Goal: Task Accomplishment & Management: Use online tool/utility

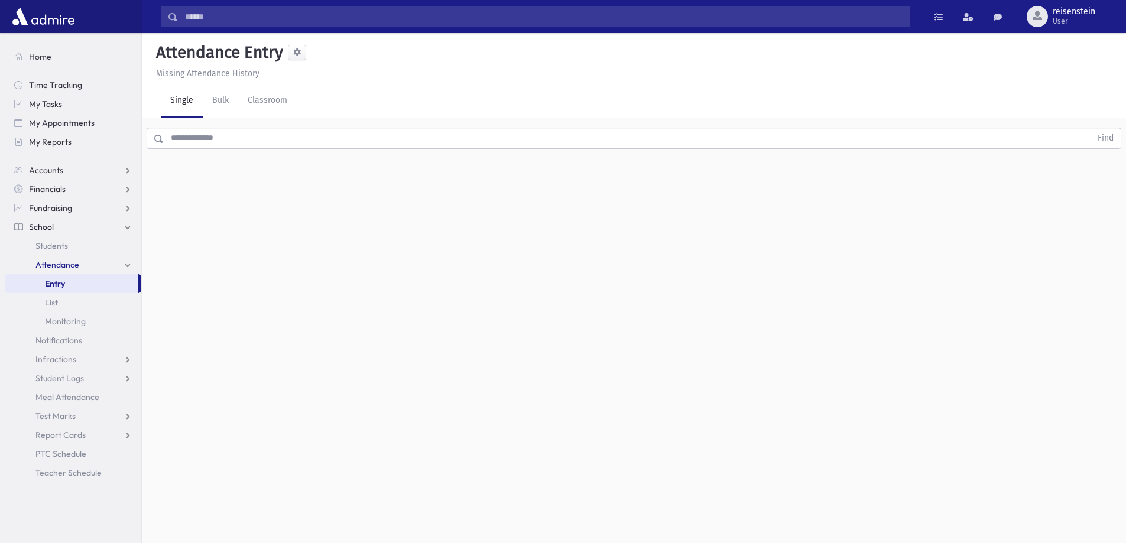
click at [397, 138] on input "text" at bounding box center [628, 138] width 928 height 21
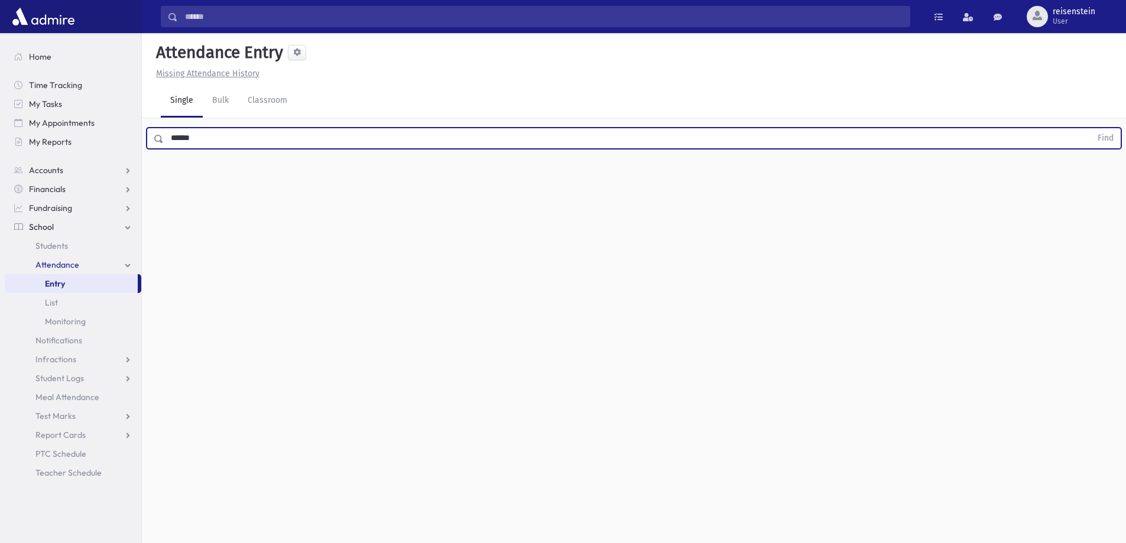
click at [1091, 128] on button "Find" at bounding box center [1106, 138] width 30 height 20
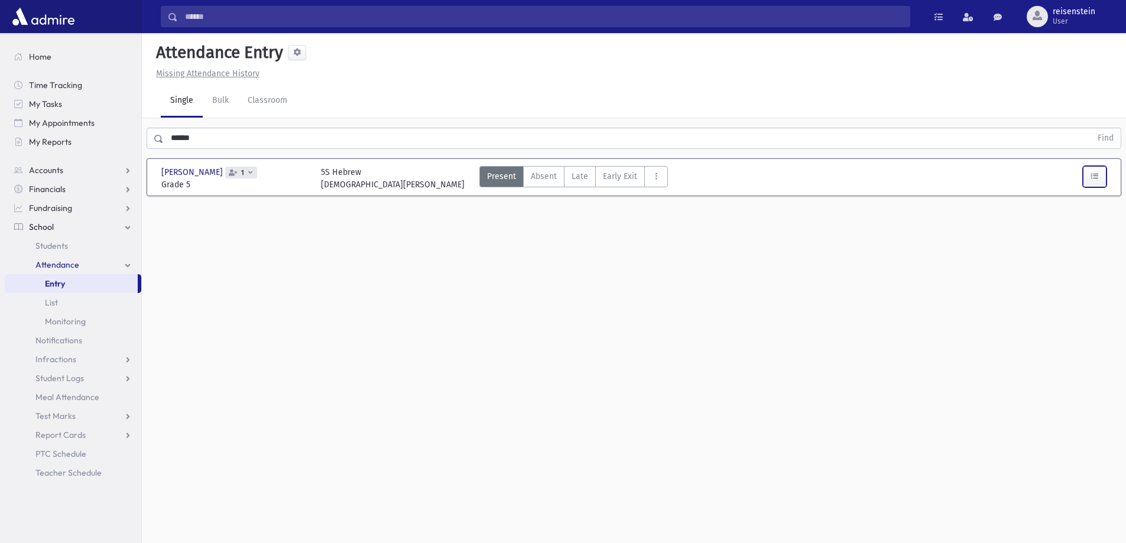
click at [1096, 177] on icon "button" at bounding box center [1095, 176] width 8 height 10
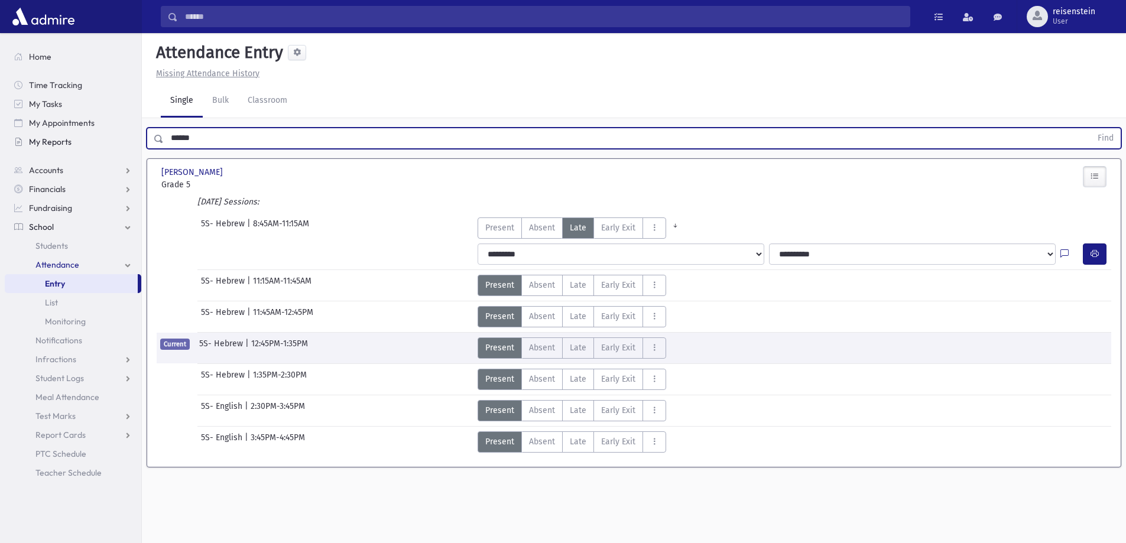
drag, startPoint x: 289, startPoint y: 133, endPoint x: 23, endPoint y: 133, distance: 265.5
click at [23, 133] on div "Search Results All Accounts" at bounding box center [563, 285] width 1126 height 570
click at [1091, 128] on button "Find" at bounding box center [1106, 138] width 30 height 20
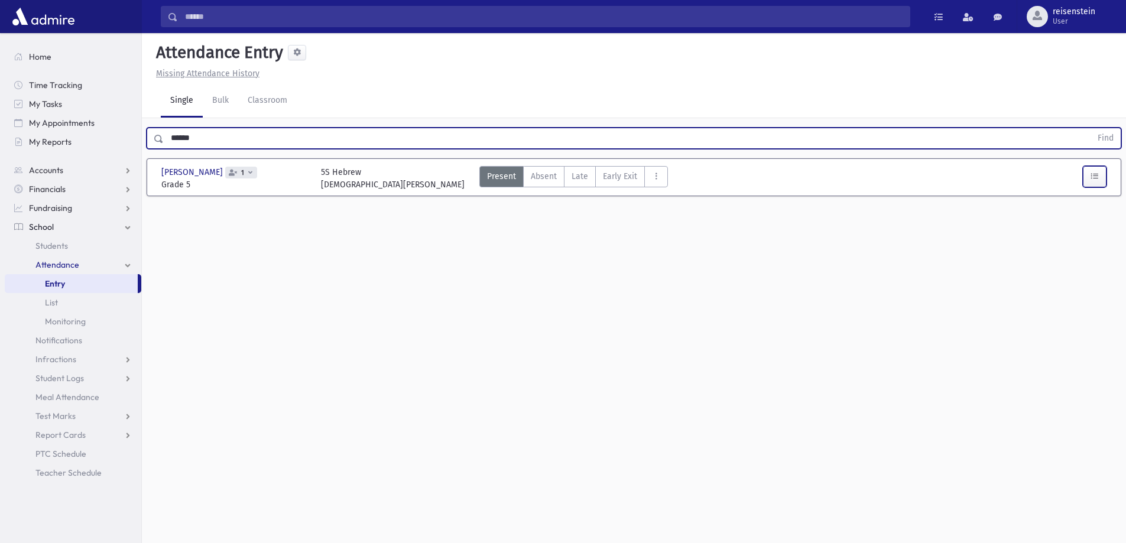
click at [1106, 180] on button "button" at bounding box center [1095, 176] width 24 height 21
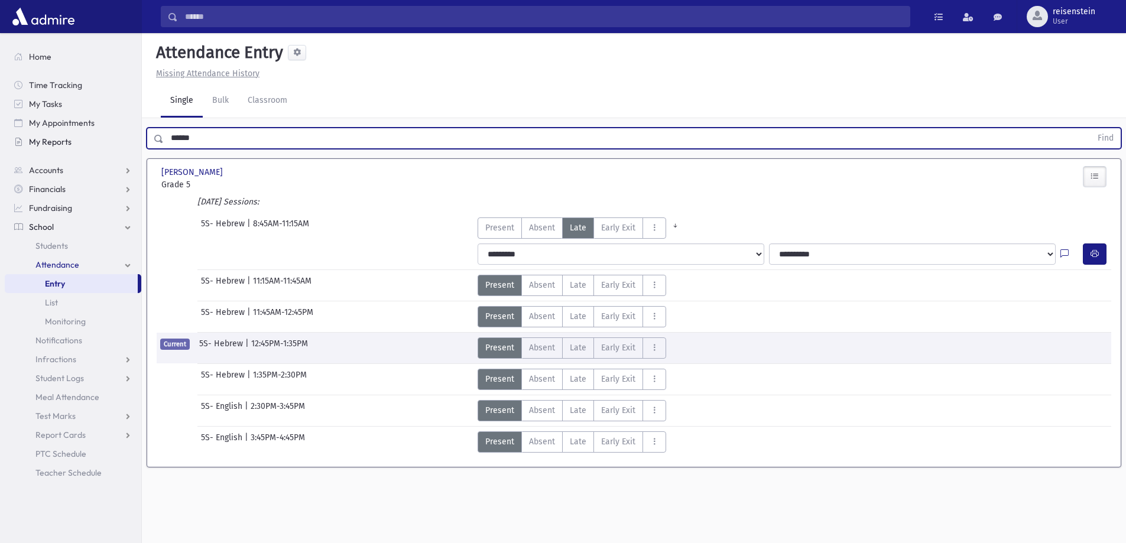
drag, startPoint x: 264, startPoint y: 144, endPoint x: 89, endPoint y: 145, distance: 175.0
click at [89, 145] on div "Search Results All Accounts" at bounding box center [563, 285] width 1126 height 570
click at [1091, 128] on button "Find" at bounding box center [1106, 138] width 30 height 20
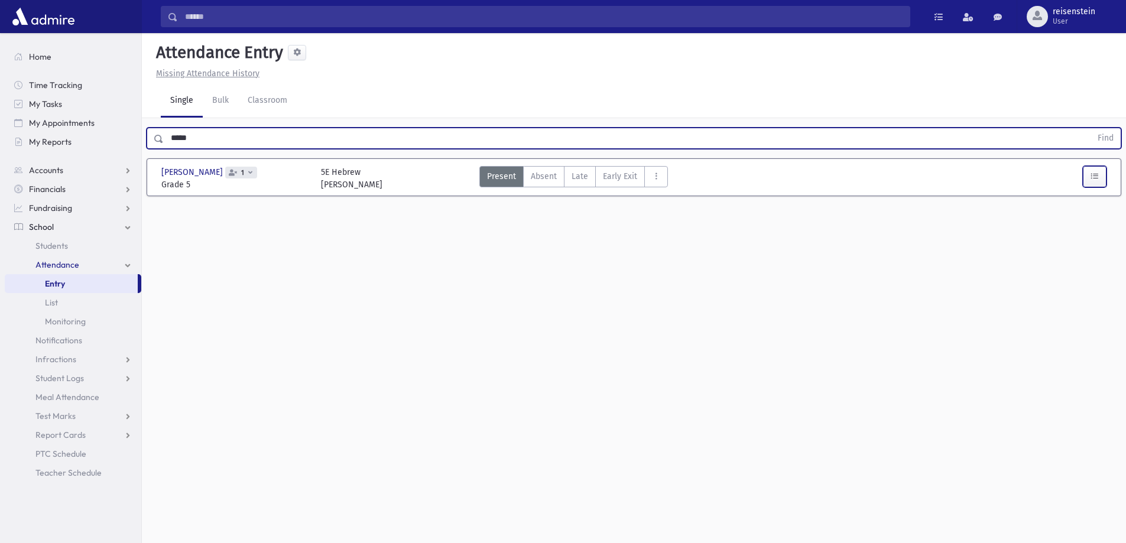
click at [1087, 175] on button "button" at bounding box center [1095, 176] width 24 height 21
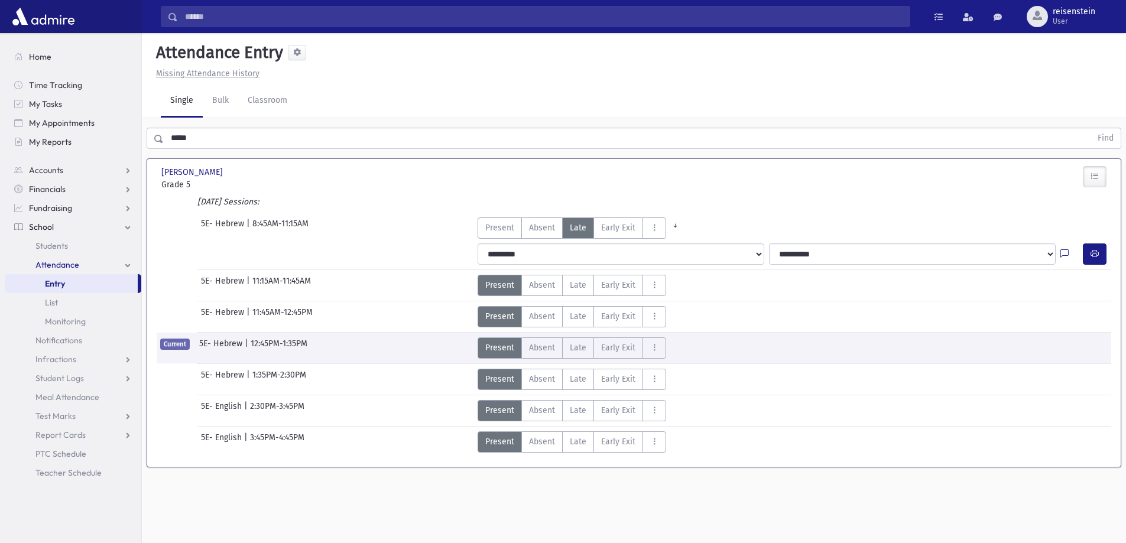
click at [1087, 175] on button "button" at bounding box center [1095, 176] width 24 height 21
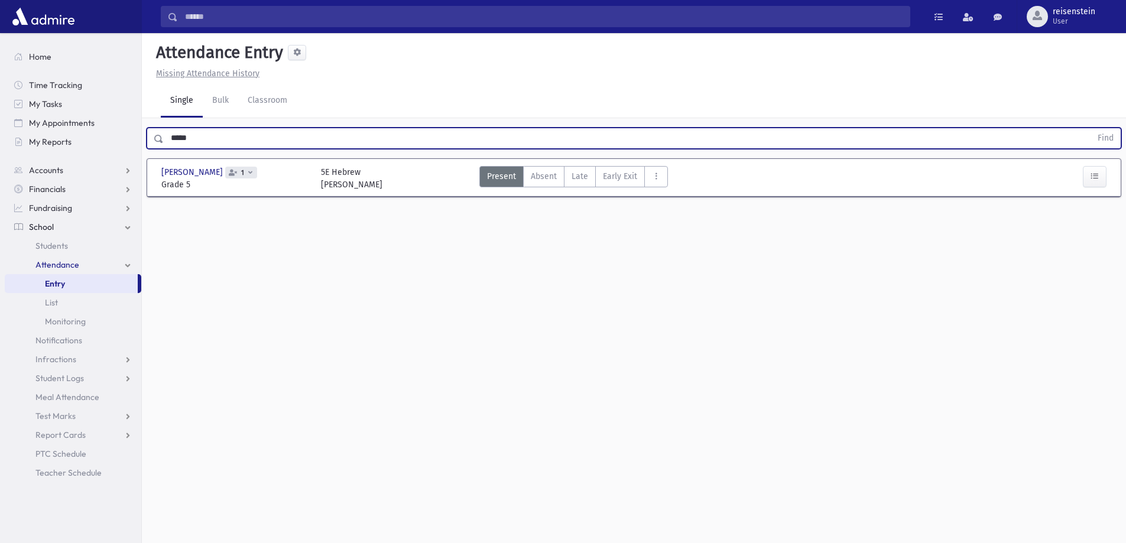
drag, startPoint x: 277, startPoint y: 141, endPoint x: -21, endPoint y: 158, distance: 299.1
click at [0, 158] on html "Search Results All Accounts My Accounts Opportunities Students" at bounding box center [563, 271] width 1126 height 543
click at [1091, 128] on button "Find" at bounding box center [1106, 138] width 30 height 20
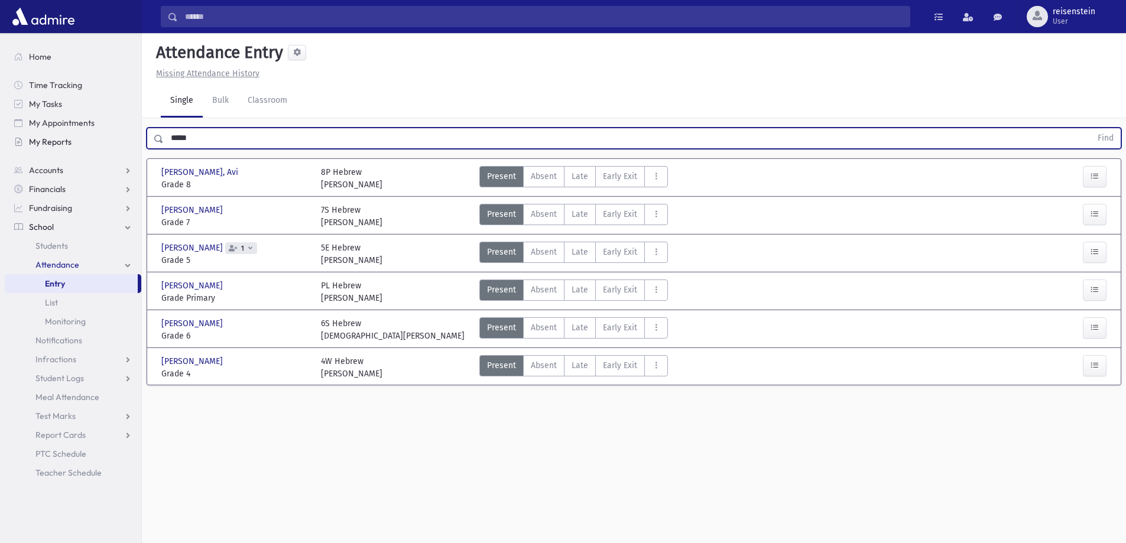
drag, startPoint x: 250, startPoint y: 135, endPoint x: 139, endPoint y: 140, distance: 110.7
click at [139, 140] on div "Search Results All Accounts" at bounding box center [563, 285] width 1126 height 570
click at [1091, 128] on button "Find" at bounding box center [1106, 138] width 30 height 20
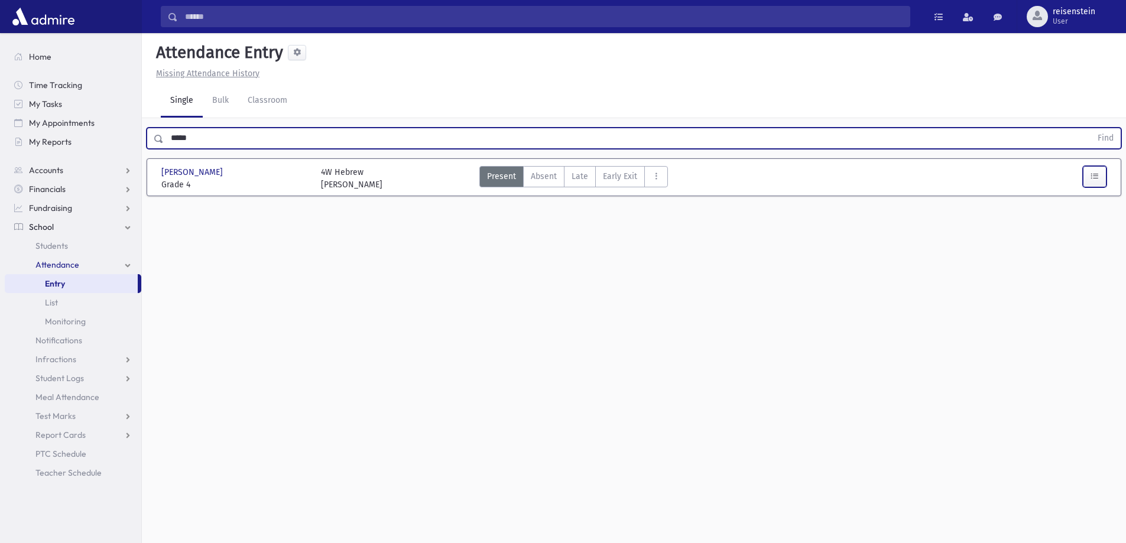
drag, startPoint x: 1094, startPoint y: 177, endPoint x: 1041, endPoint y: 163, distance: 54.9
click at [1095, 177] on icon "button" at bounding box center [1095, 176] width 8 height 10
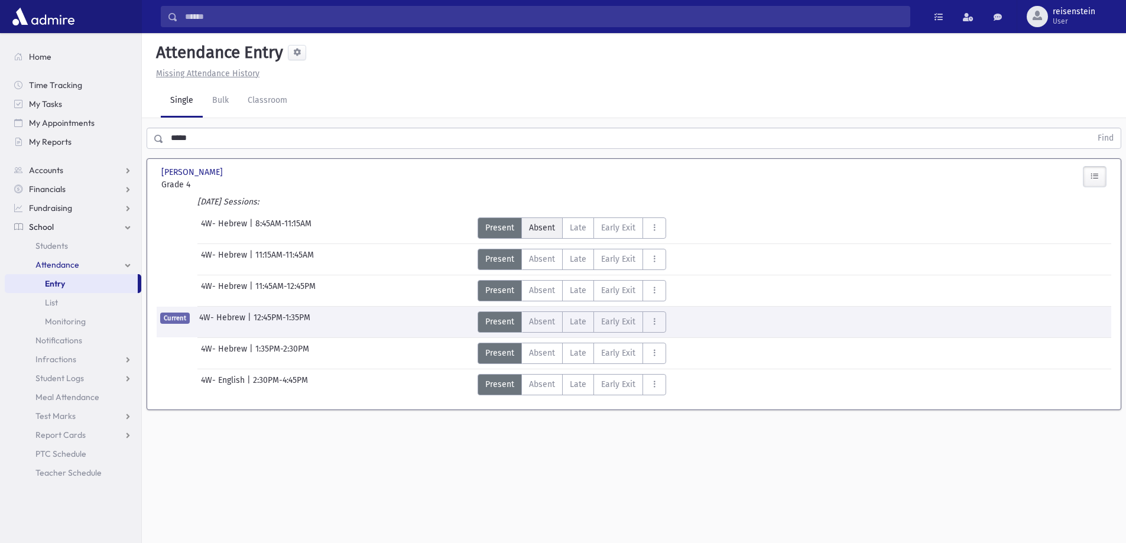
click at [546, 222] on span "Absent" at bounding box center [542, 228] width 26 height 12
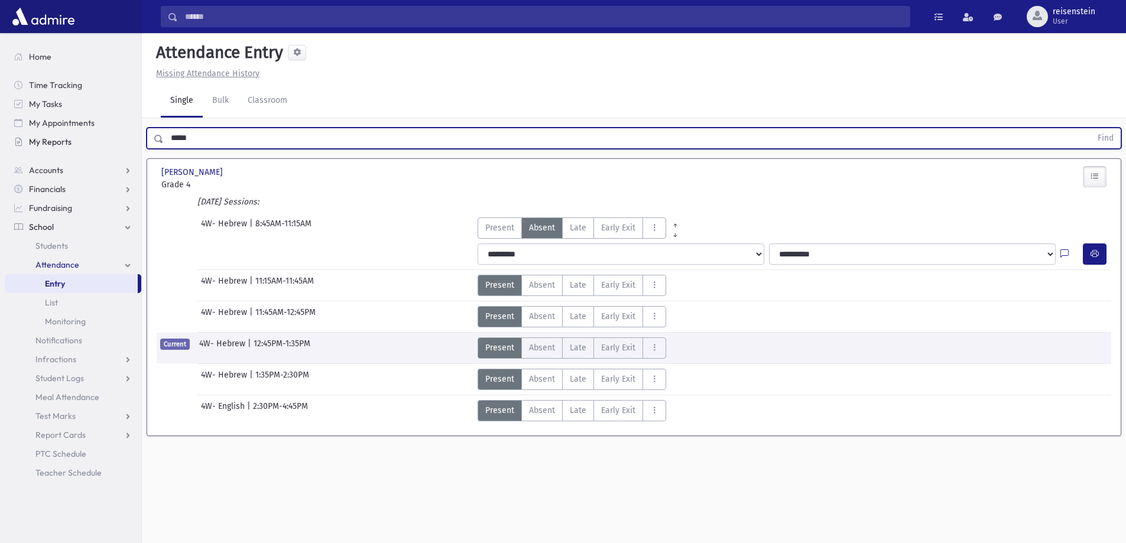
drag, startPoint x: 325, startPoint y: 133, endPoint x: 82, endPoint y: 138, distance: 243.7
click at [82, 138] on div "Search Results All Accounts" at bounding box center [563, 285] width 1126 height 570
click at [1091, 128] on button "Find" at bounding box center [1106, 138] width 30 height 20
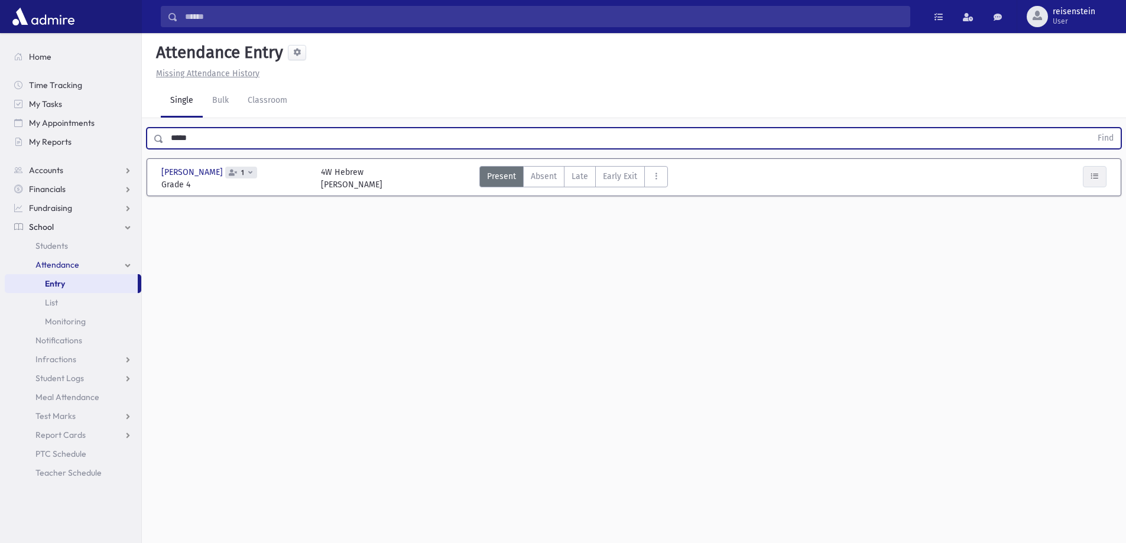
drag, startPoint x: 1107, startPoint y: 173, endPoint x: 1100, endPoint y: 171, distance: 7.2
click at [1105, 172] on div at bounding box center [1073, 178] width 80 height 25
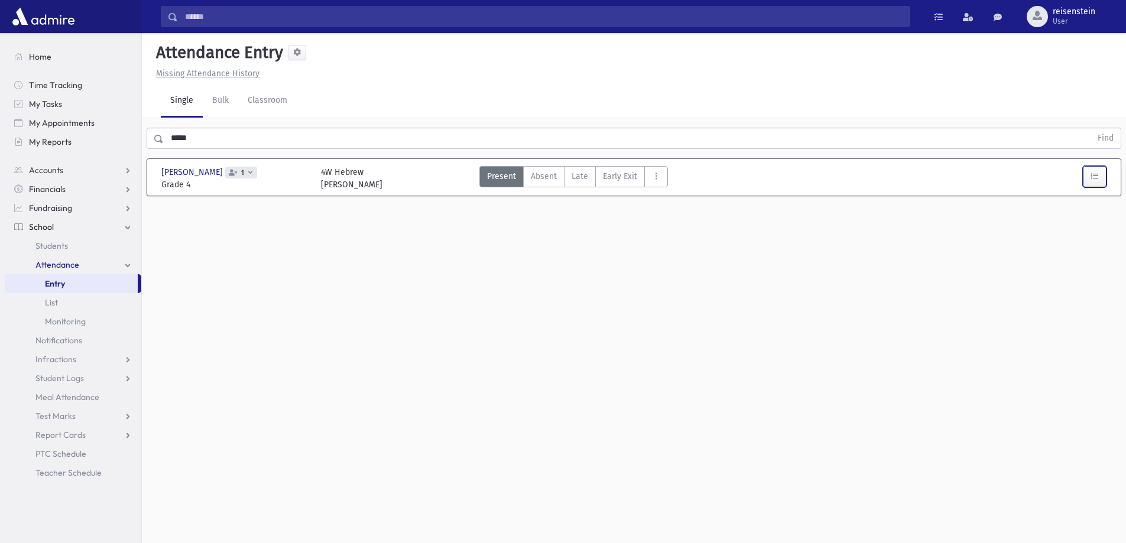
click at [1095, 171] on icon "button" at bounding box center [1095, 176] width 8 height 10
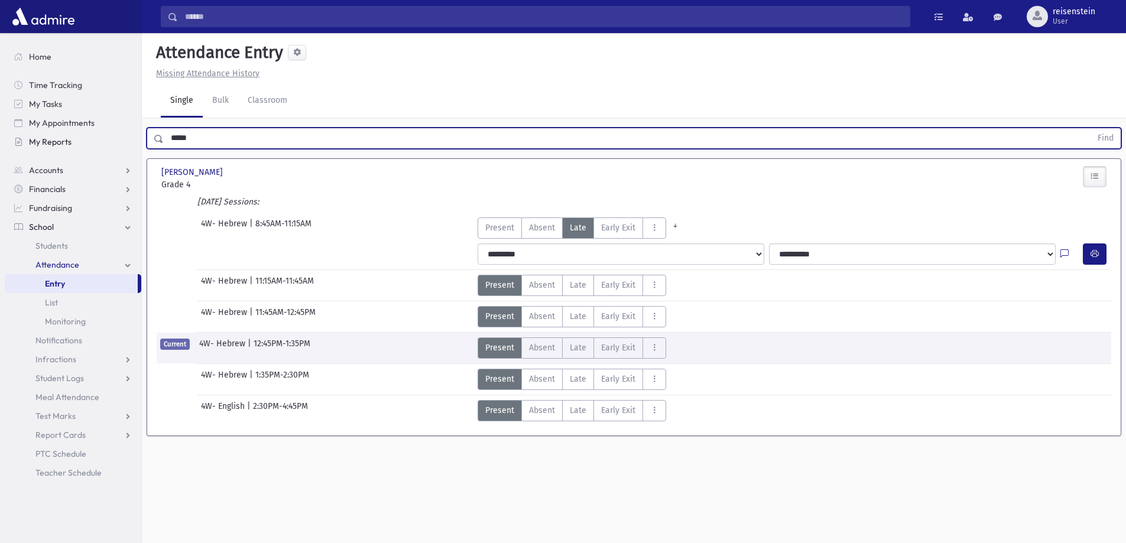
drag, startPoint x: 611, startPoint y: 140, endPoint x: 11, endPoint y: 139, distance: 600.7
click at [11, 139] on div "Search Results All Accounts" at bounding box center [563, 285] width 1126 height 570
click at [1091, 128] on button "Find" at bounding box center [1106, 138] width 30 height 20
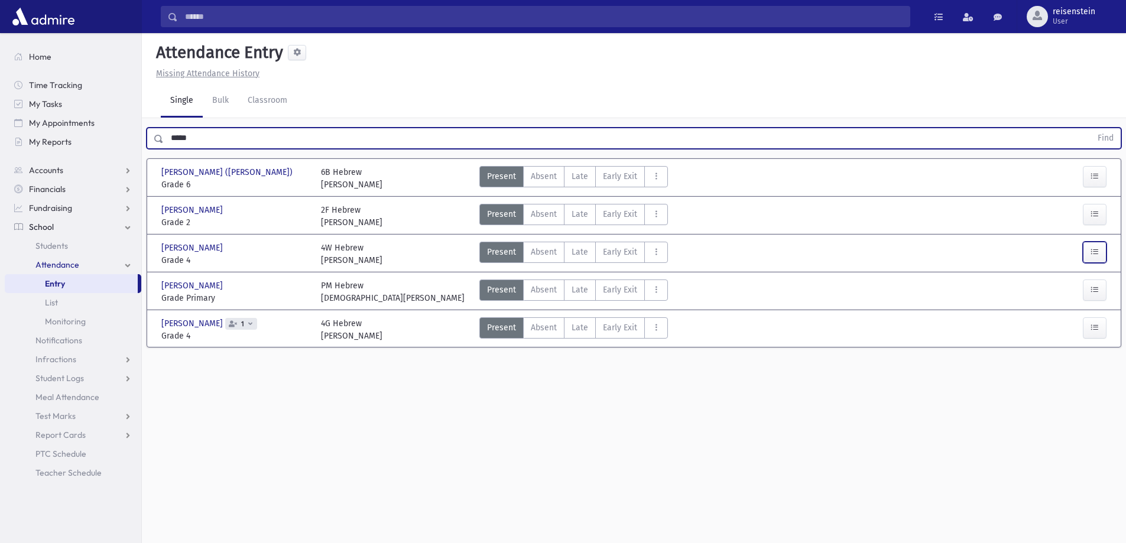
click at [1084, 248] on button "button" at bounding box center [1095, 252] width 24 height 21
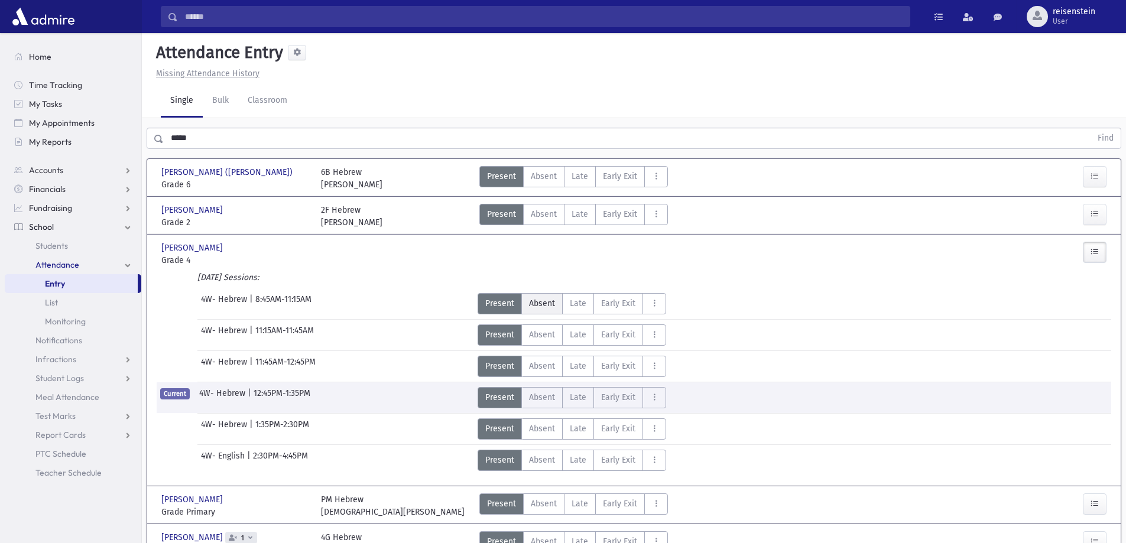
click at [538, 303] on span "Absent" at bounding box center [542, 303] width 26 height 12
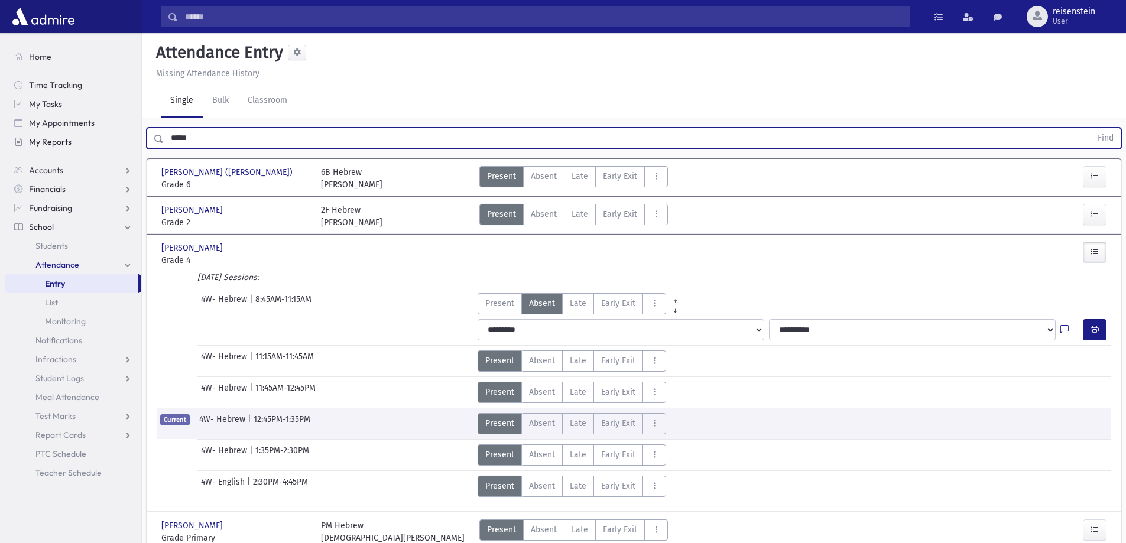
drag, startPoint x: 252, startPoint y: 141, endPoint x: 128, endPoint y: 141, distance: 124.2
click at [128, 141] on div "Search Results All Accounts" at bounding box center [563, 315] width 1126 height 631
click at [1091, 128] on button "Find" at bounding box center [1106, 138] width 30 height 20
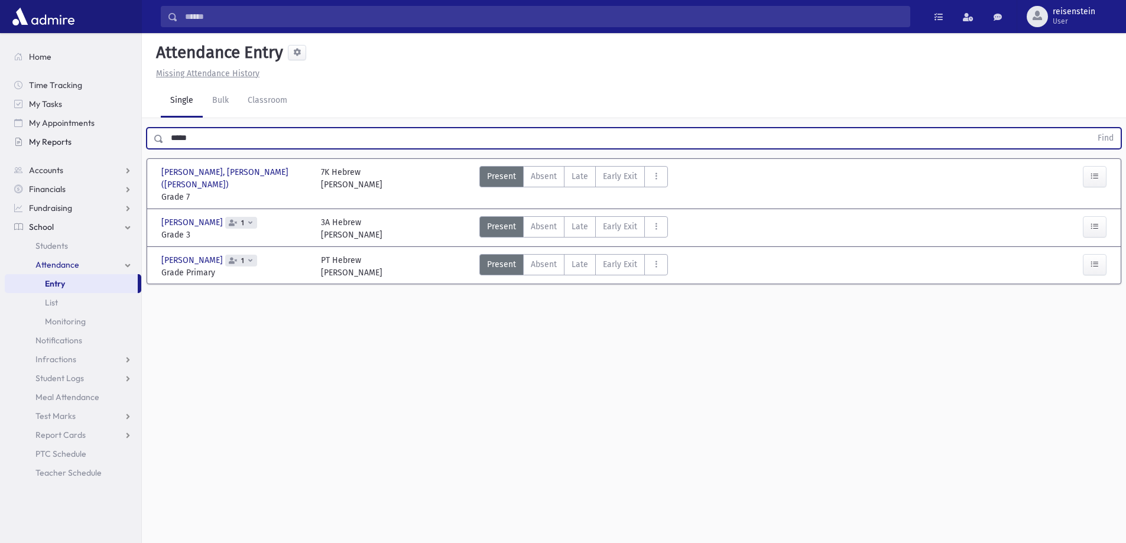
drag, startPoint x: 231, startPoint y: 138, endPoint x: 93, endPoint y: 149, distance: 138.8
click at [93, 149] on div "Search Results All Accounts" at bounding box center [563, 285] width 1126 height 570
click at [1091, 128] on button "Find" at bounding box center [1106, 138] width 30 height 20
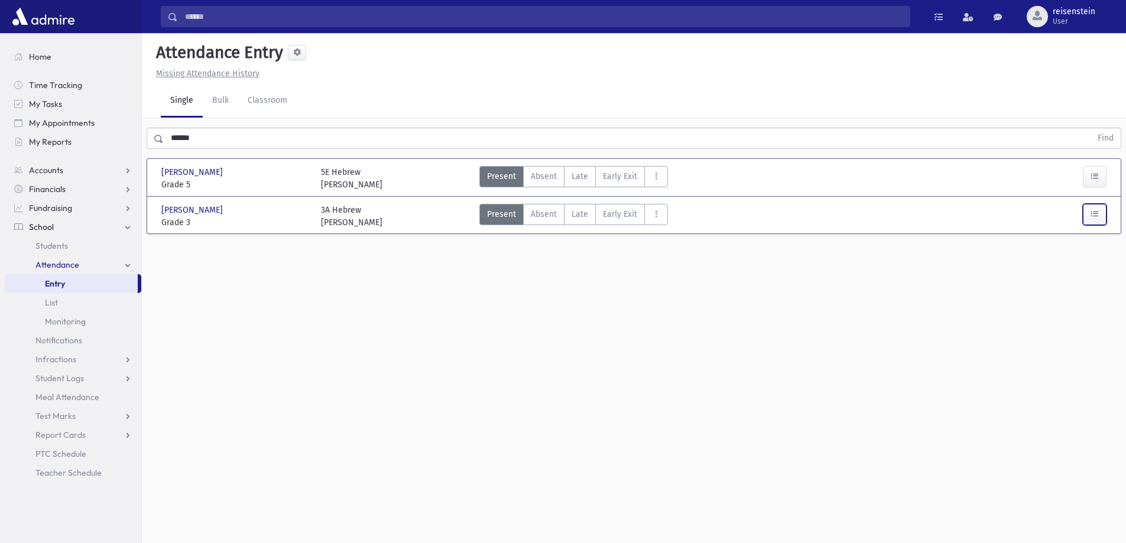
click at [1089, 215] on button "button" at bounding box center [1095, 214] width 24 height 21
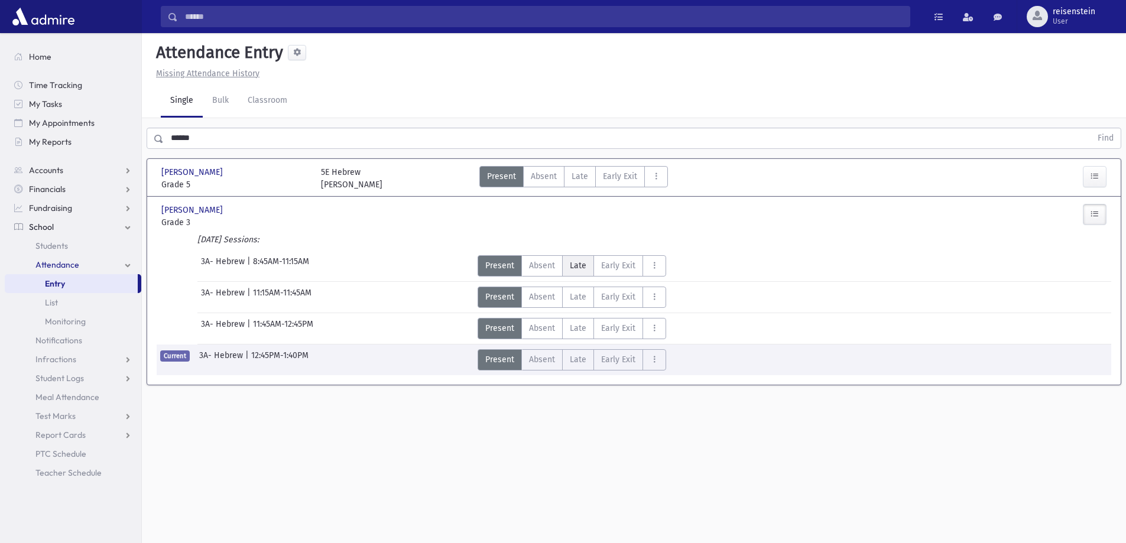
click at [572, 264] on span "Late" at bounding box center [578, 266] width 17 height 12
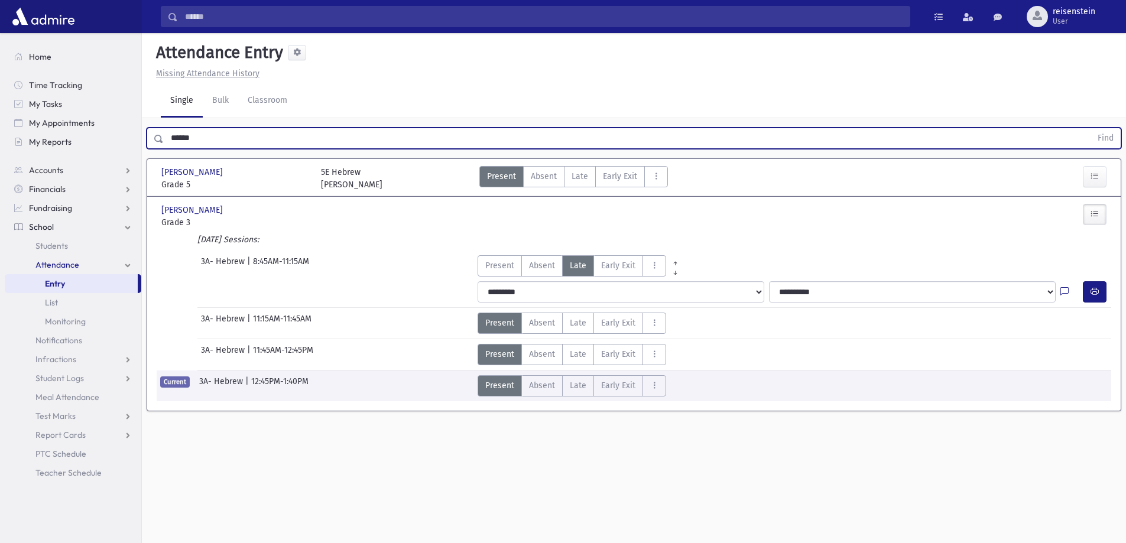
drag, startPoint x: 264, startPoint y: 146, endPoint x: 152, endPoint y: 148, distance: 111.8
click at [152, 148] on div "****** Find" at bounding box center [634, 138] width 975 height 21
type input "*****"
click at [1091, 128] on button "Find" at bounding box center [1106, 138] width 30 height 20
